Goal: Navigation & Orientation: Find specific page/section

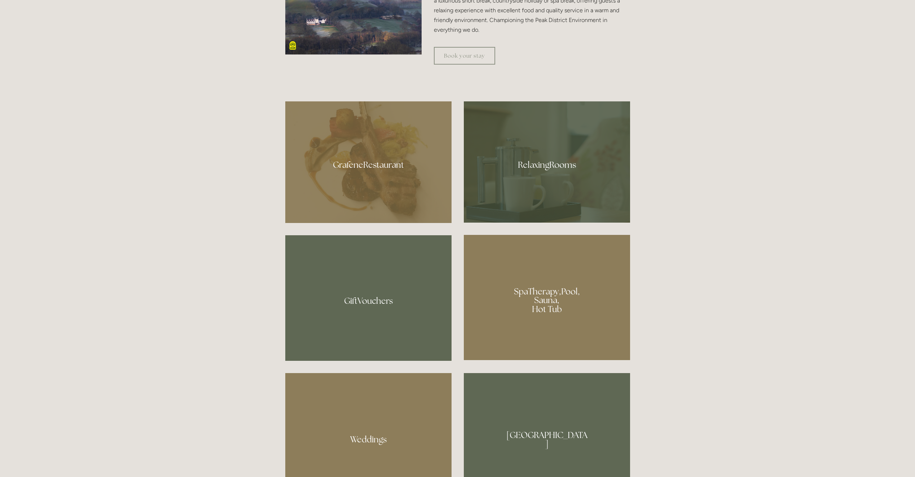
scroll to position [577, 0]
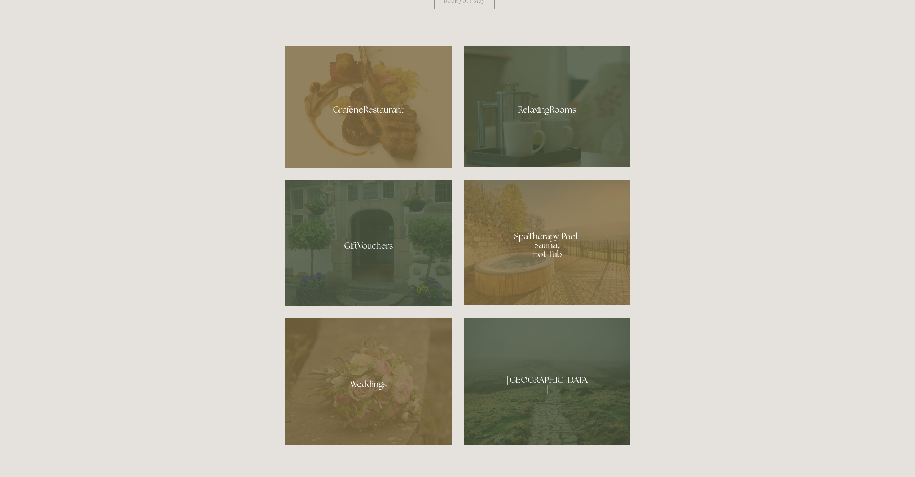
click at [518, 220] on div at bounding box center [547, 242] width 166 height 125
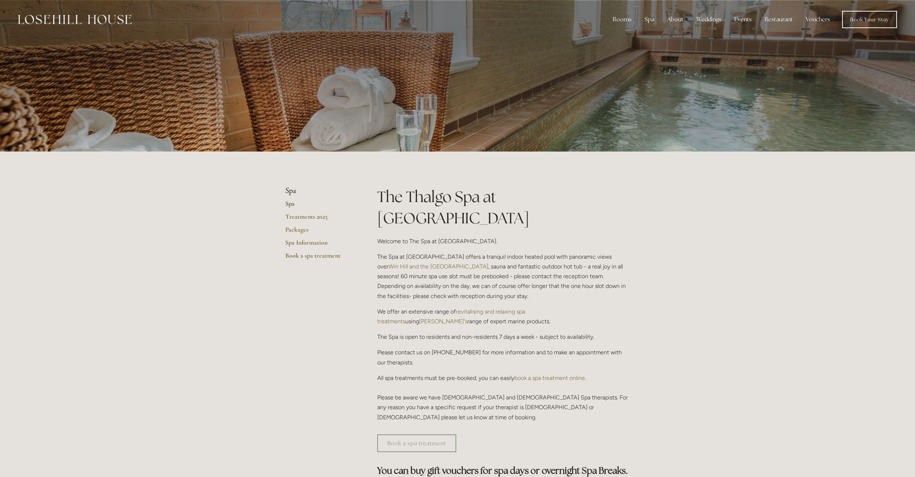
click at [450, 95] on div at bounding box center [457, 75] width 345 height 151
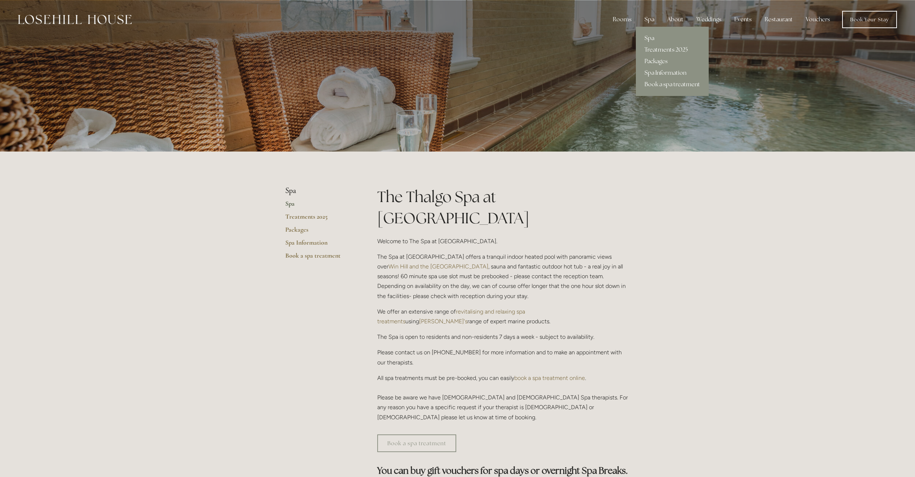
click at [654, 38] on link "Spa" at bounding box center [672, 38] width 73 height 12
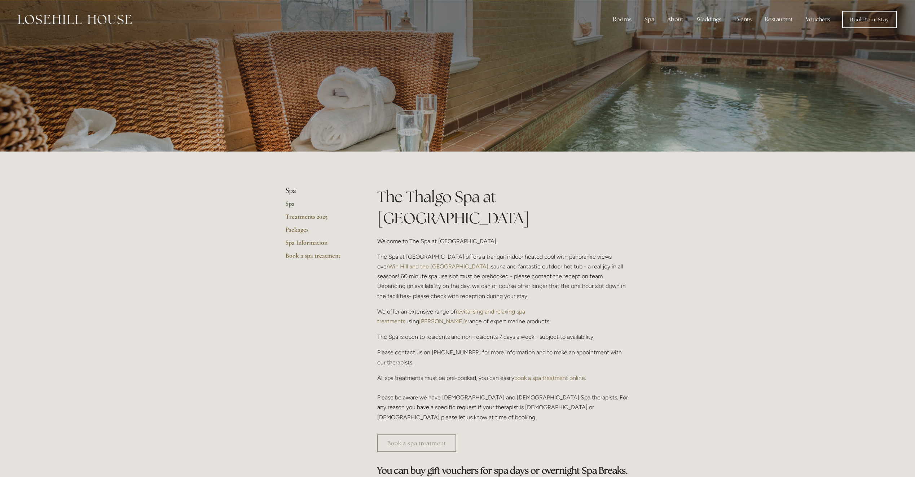
click at [633, 94] on div at bounding box center [457, 75] width 915 height 151
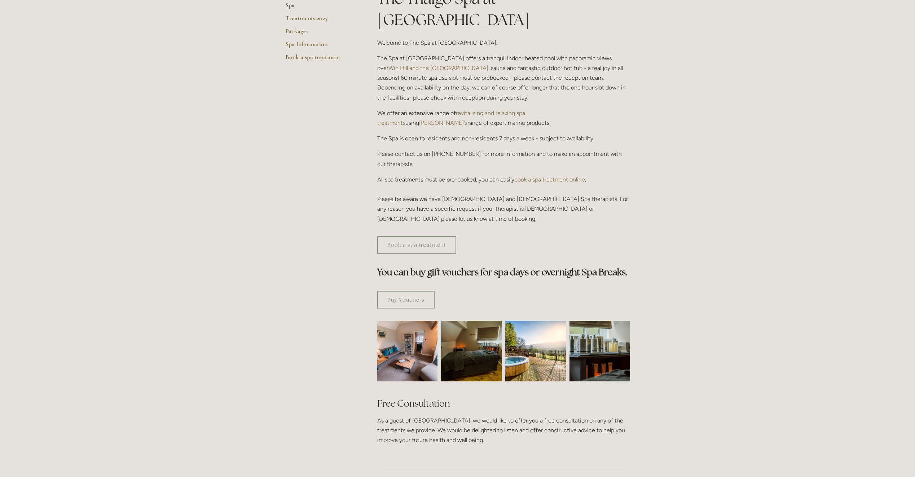
scroll to position [216, 0]
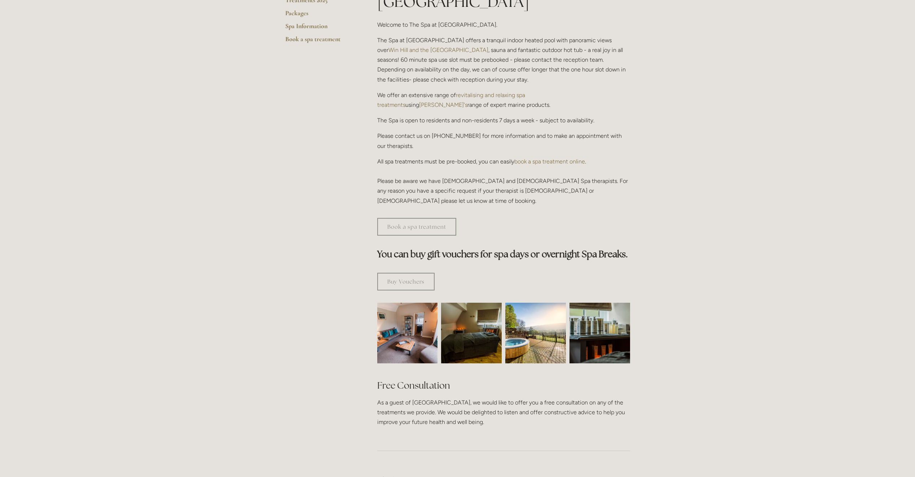
click at [400, 328] on img at bounding box center [407, 332] width 91 height 61
click at [406, 315] on img at bounding box center [407, 332] width 91 height 61
